Goal: Find specific page/section: Find specific page/section

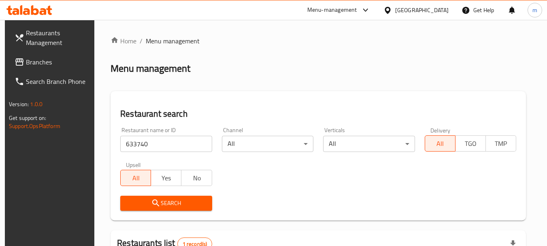
scroll to position [105, 0]
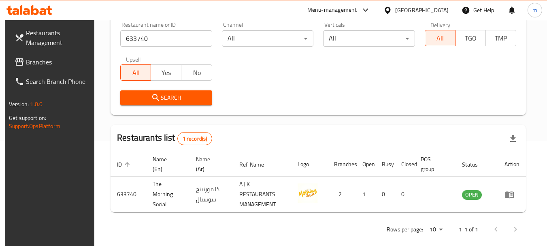
click at [411, 6] on div "[GEOGRAPHIC_DATA]" at bounding box center [421, 10] width 53 height 9
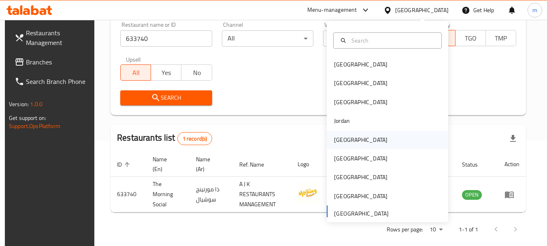
click at [340, 138] on div "[GEOGRAPHIC_DATA]" at bounding box center [360, 139] width 53 height 9
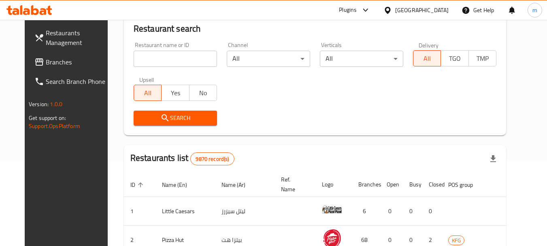
scroll to position [105, 0]
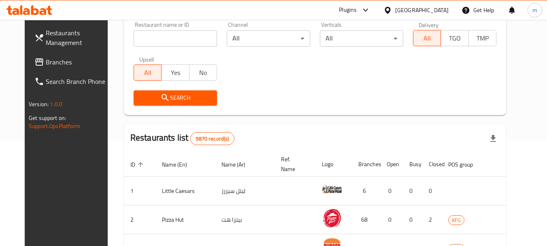
click at [46, 63] on span "Branches" at bounding box center [78, 62] width 64 height 10
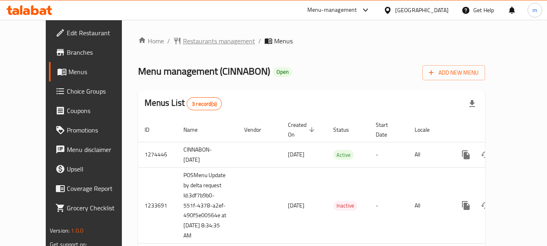
click at [183, 43] on span "Restaurants management" at bounding box center [219, 41] width 72 height 10
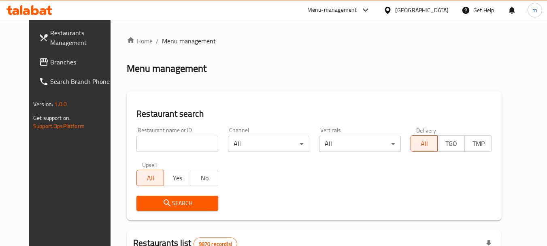
click at [136, 147] on input "search" at bounding box center [176, 144] width 81 height 16
paste input "119"
type input "119"
click at [162, 207] on icon "submit" at bounding box center [167, 203] width 10 height 10
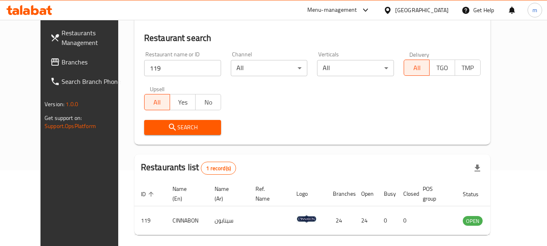
scroll to position [68, 0]
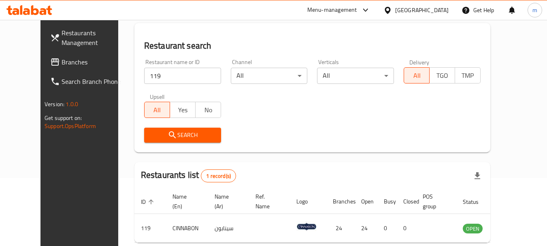
click at [158, 11] on div "Menu-management [GEOGRAPHIC_DATA] Get Help m" at bounding box center [273, 9] width 547 height 19
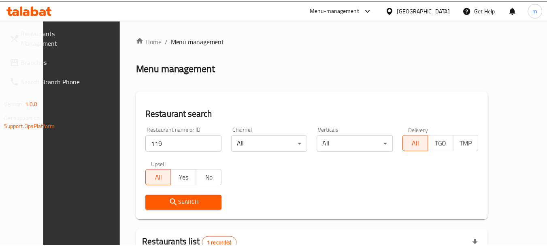
scroll to position [109, 0]
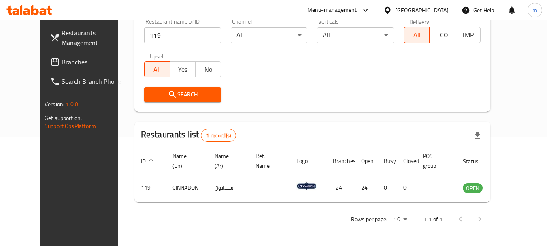
click at [433, 10] on div "[GEOGRAPHIC_DATA]" at bounding box center [421, 10] width 53 height 9
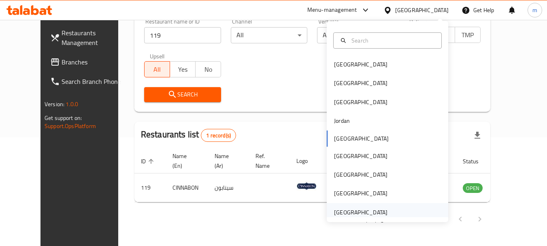
click at [363, 212] on div "[GEOGRAPHIC_DATA]" at bounding box center [360, 212] width 53 height 9
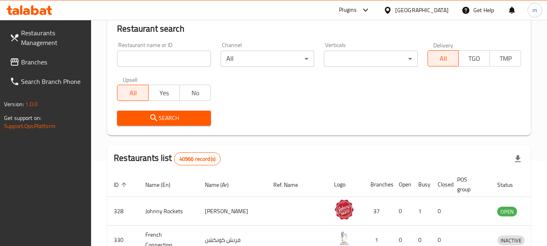
scroll to position [109, 0]
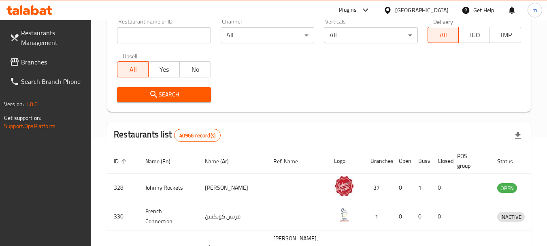
click at [44, 60] on span "Branches" at bounding box center [53, 62] width 64 height 10
